Goal: Obtain resource: Download file/media

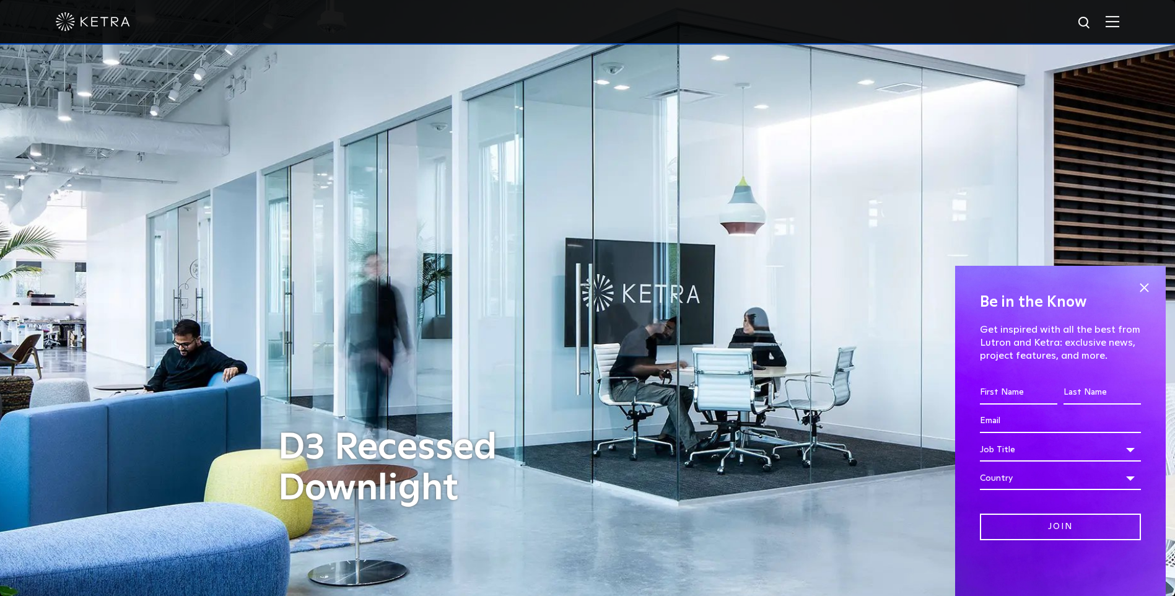
click at [1119, 24] on img at bounding box center [1112, 21] width 14 height 12
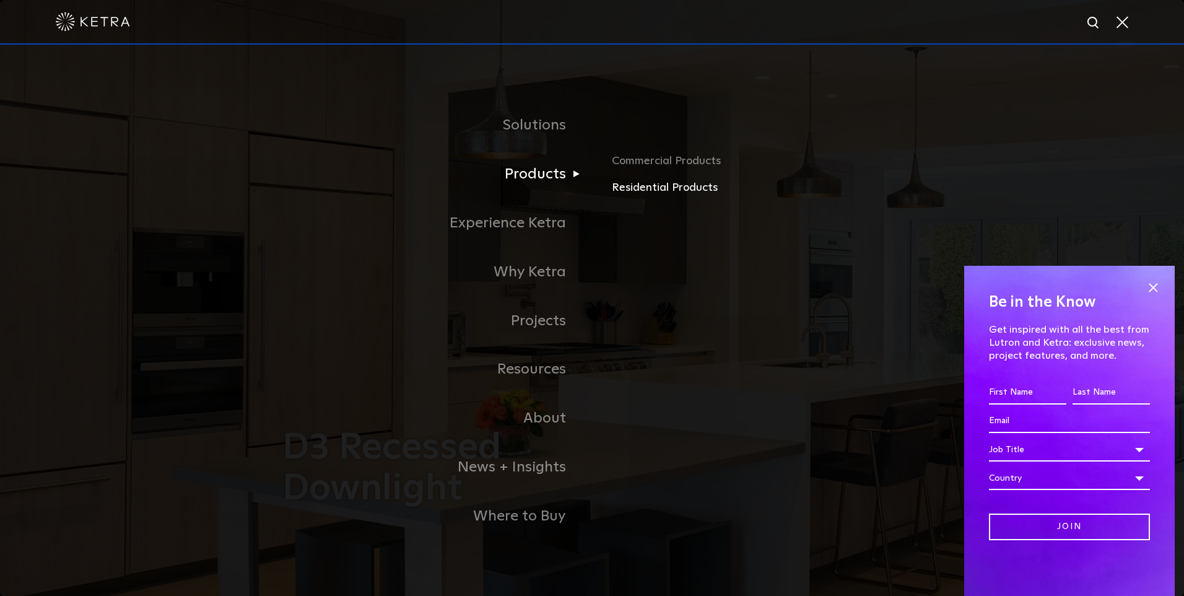
click at [651, 188] on link "Residential Products" at bounding box center [757, 188] width 290 height 18
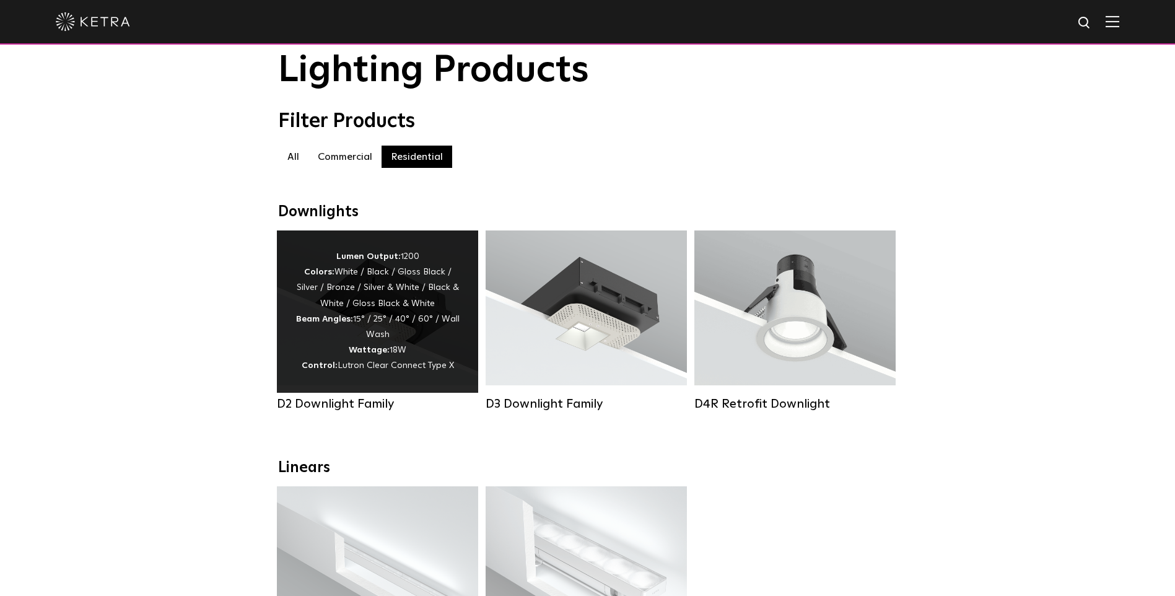
scroll to position [62, 0]
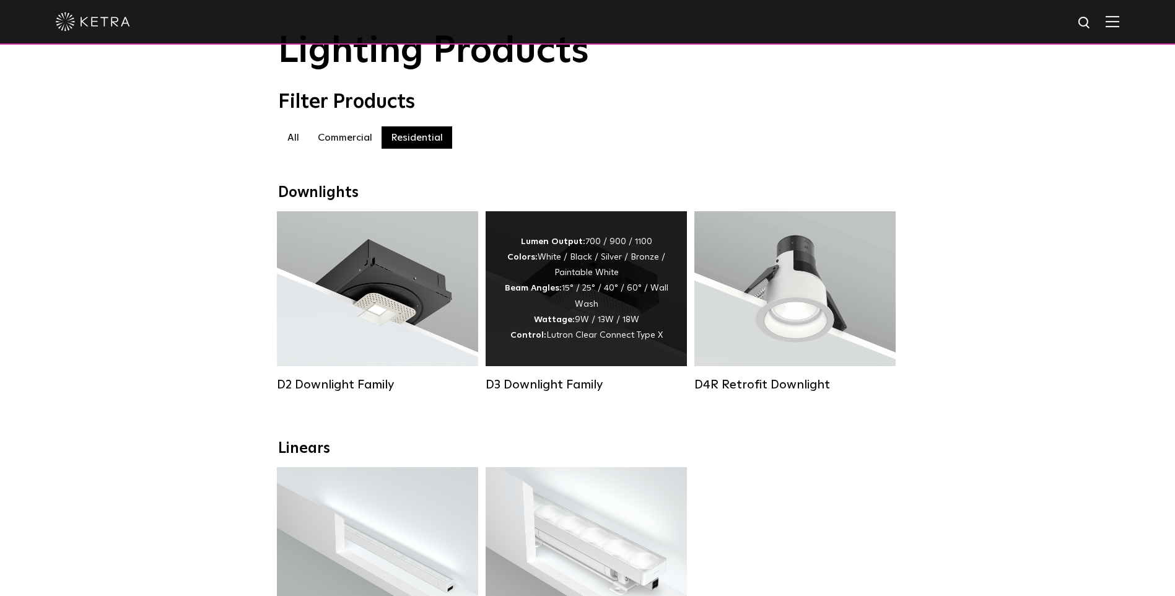
click at [601, 339] on span "Lutron Clear Connect Type X" at bounding box center [604, 335] width 116 height 9
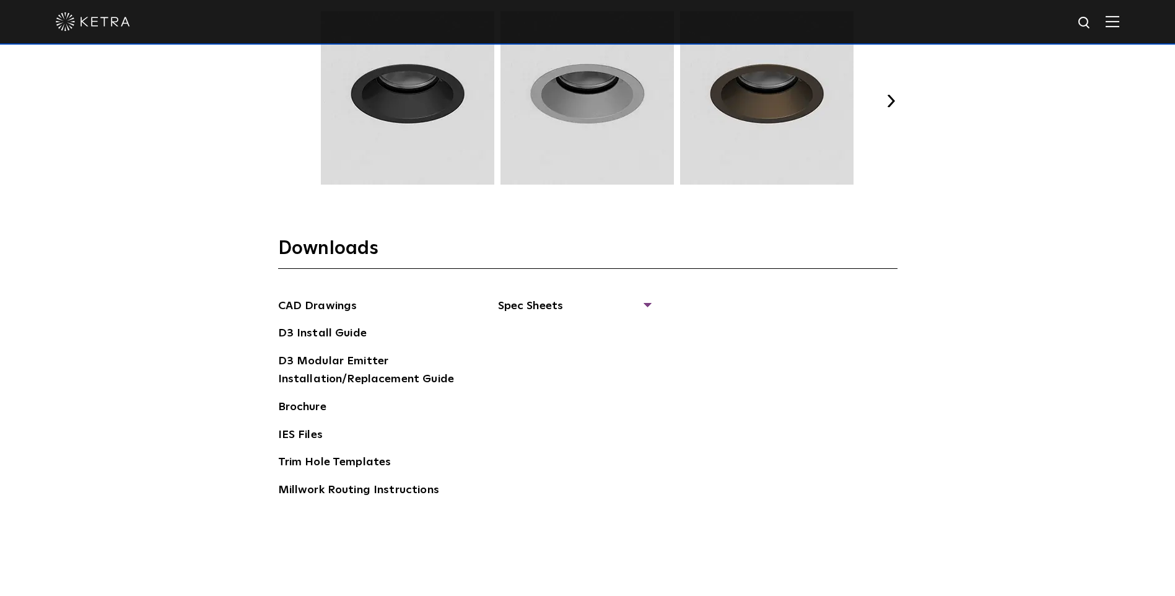
scroll to position [1919, 0]
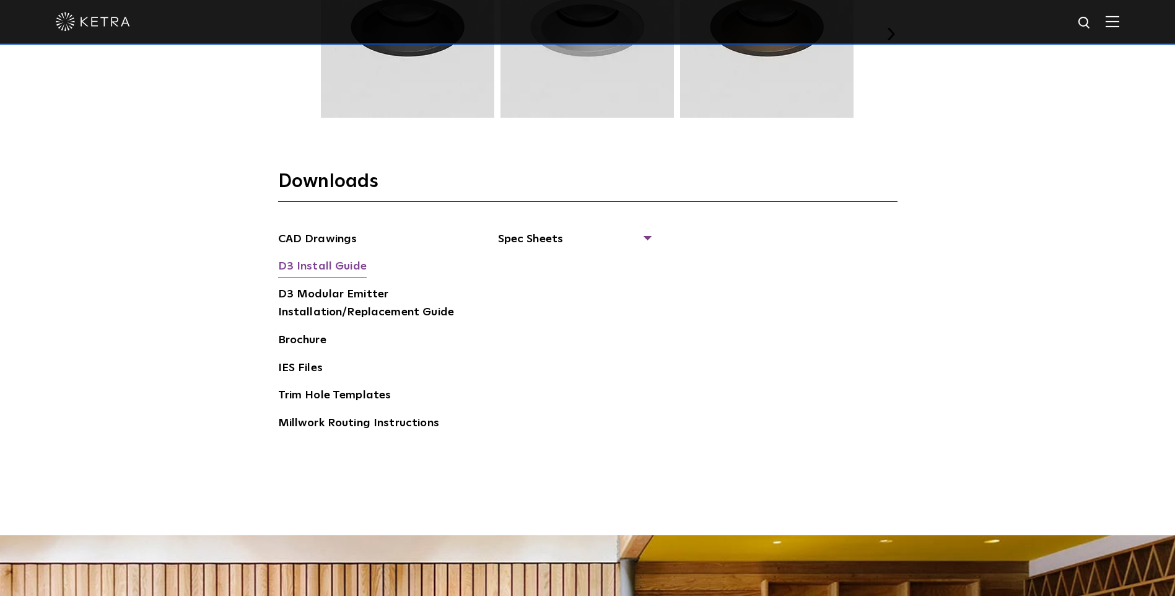
click at [335, 265] on link "D3 Install Guide" at bounding box center [322, 268] width 89 height 20
